Goal: Find specific page/section: Find specific page/section

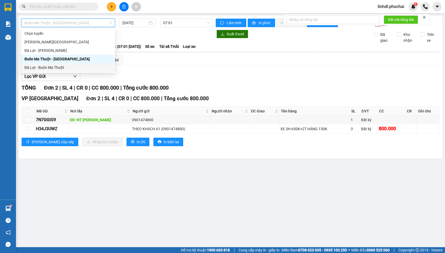
click at [61, 68] on div "Đà Lạt - Buôn Ma Thuột" at bounding box center [67, 68] width 87 height 6
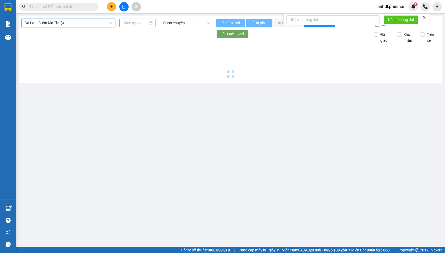
click at [134, 24] on input at bounding box center [134, 23] width 25 height 6
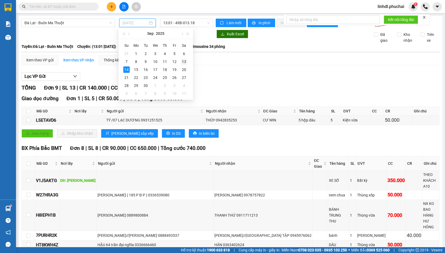
click at [185, 64] on div "13" at bounding box center [184, 62] width 6 height 6
type input "[DATE]"
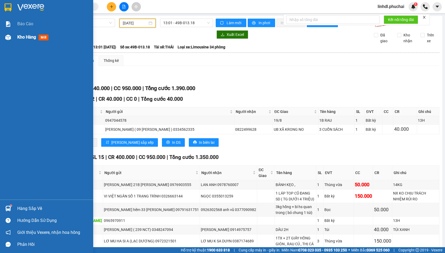
click at [14, 40] on div "Kho hàng mới" at bounding box center [46, 37] width 93 height 13
